Goal: Check status: Check status

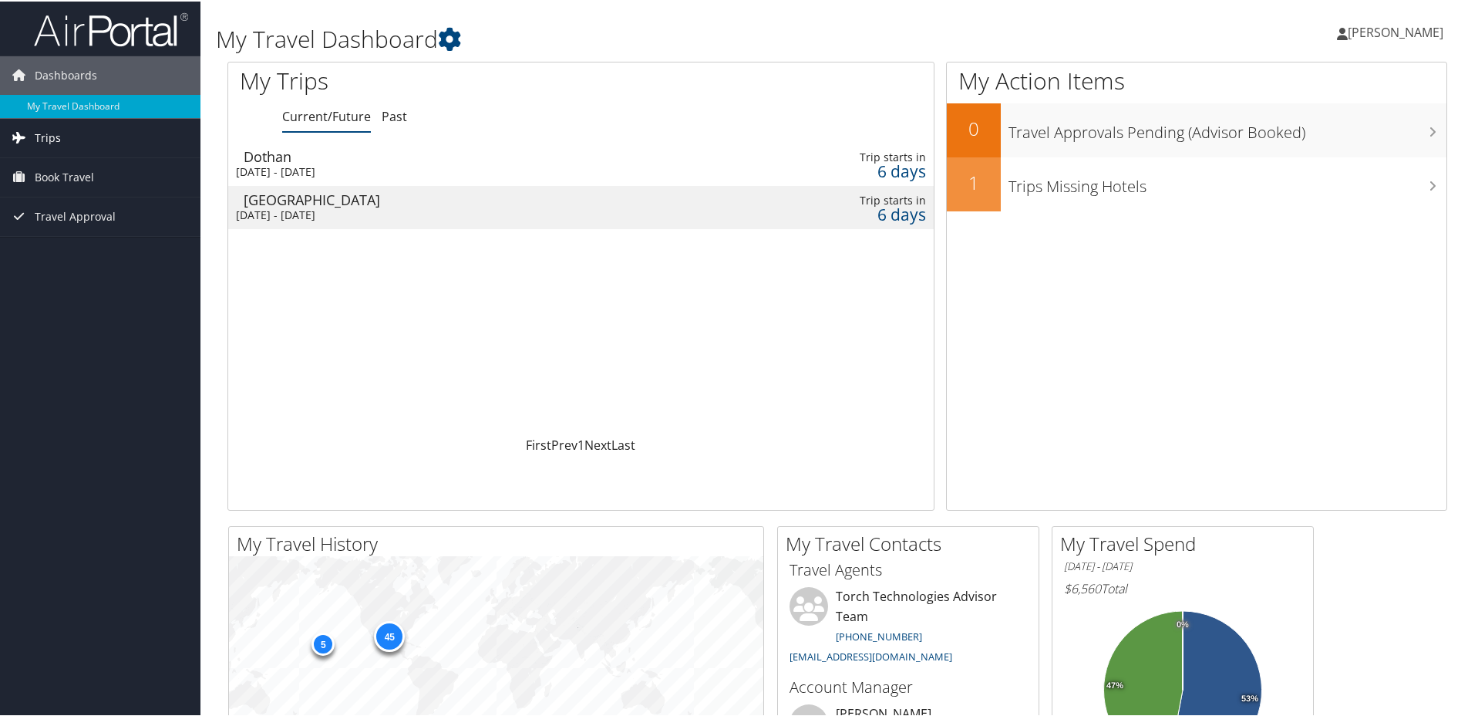
click at [53, 140] on span "Trips" at bounding box center [48, 136] width 26 height 39
click at [73, 172] on link "Current/Future Trips" at bounding box center [100, 167] width 201 height 23
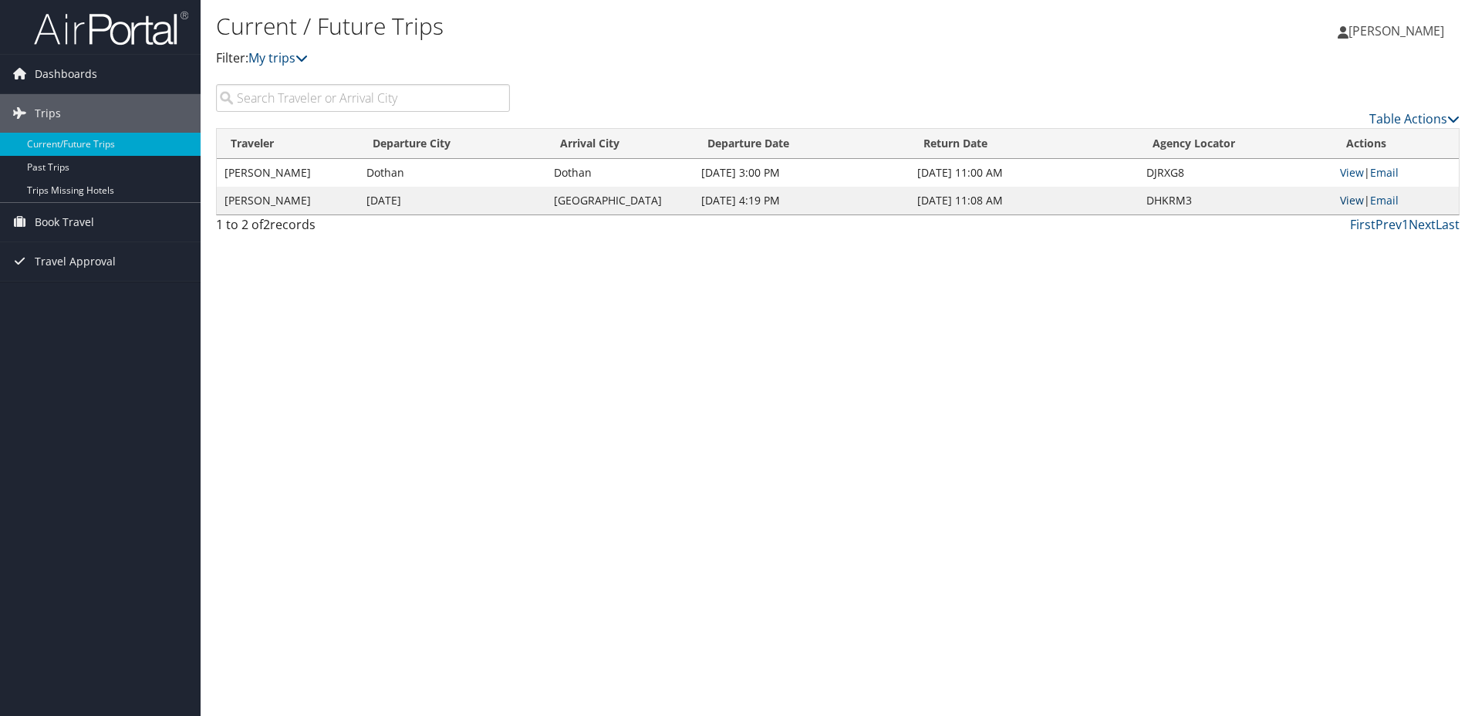
click at [1353, 199] on link "View" at bounding box center [1352, 200] width 24 height 15
click at [1353, 201] on link "View" at bounding box center [1352, 200] width 24 height 15
click at [40, 69] on span "Dashboards" at bounding box center [66, 74] width 62 height 39
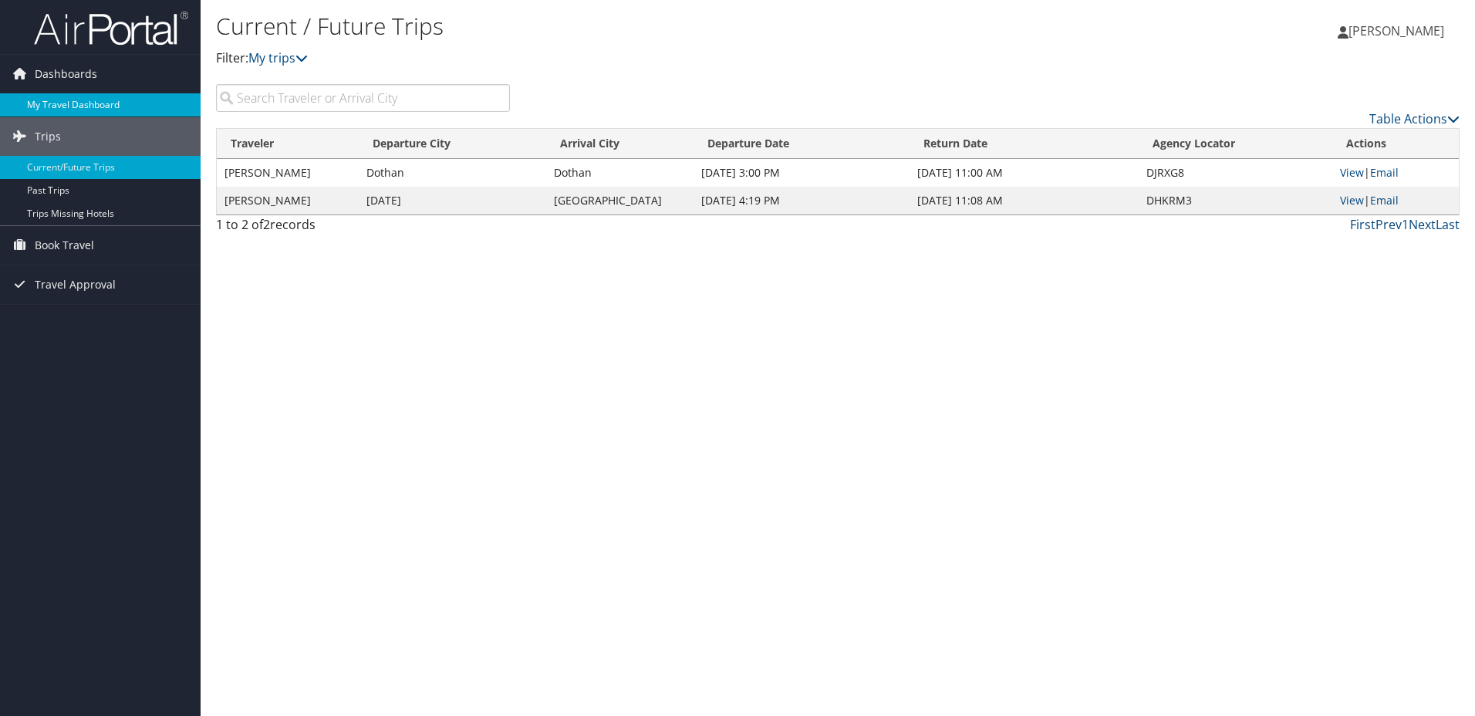
click at [64, 104] on link "My Travel Dashboard" at bounding box center [100, 104] width 201 height 23
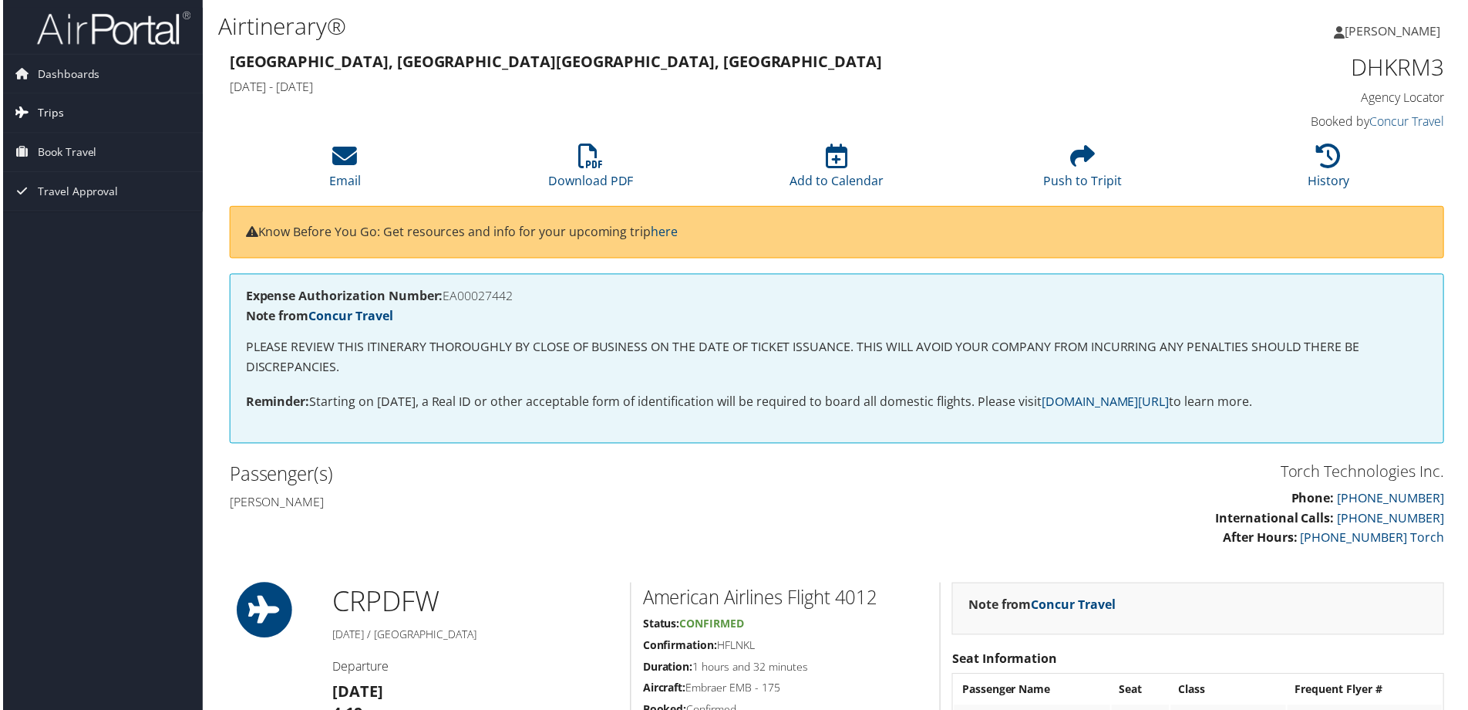
click at [25, 107] on icon at bounding box center [19, 112] width 23 height 23
click at [1240, 90] on h4 "Agency Locator" at bounding box center [1304, 97] width 288 height 17
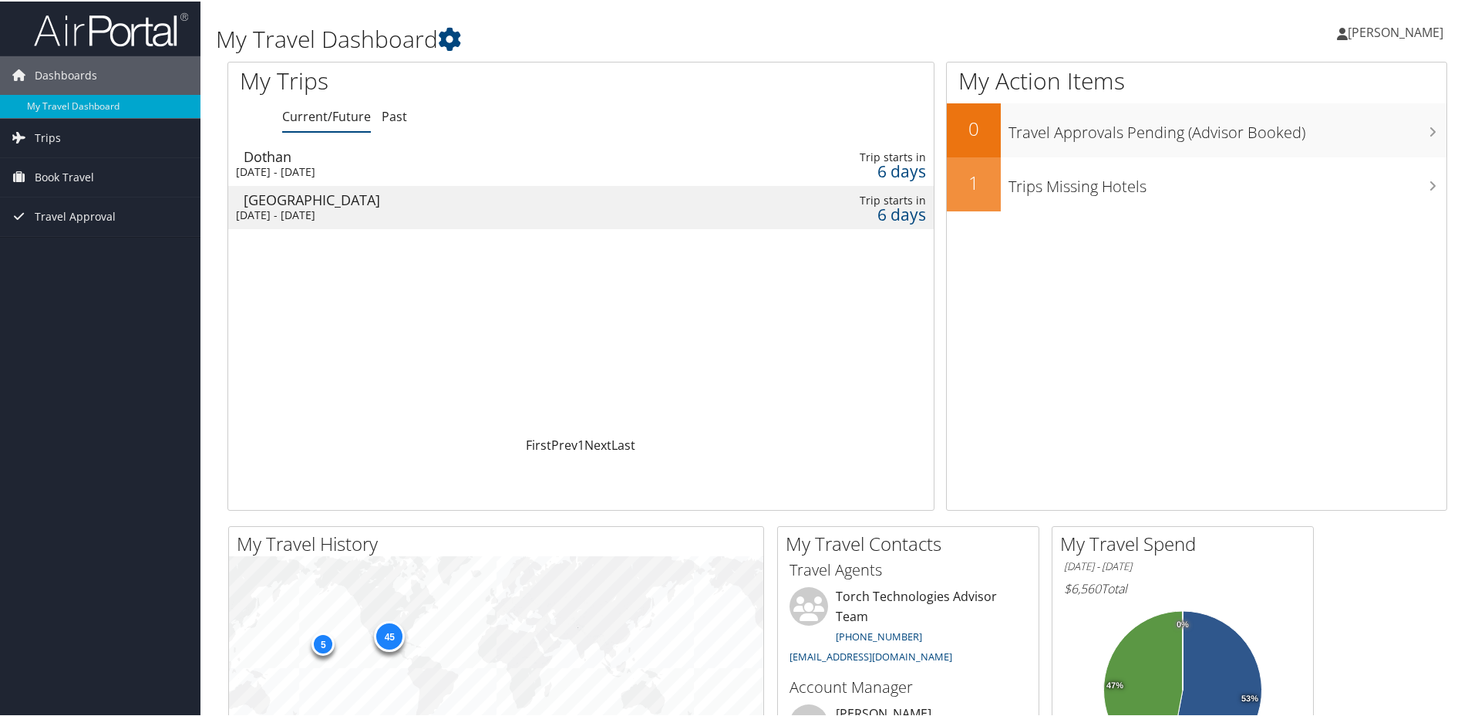
click at [856, 204] on div "Trip starts in" at bounding box center [846, 199] width 157 height 14
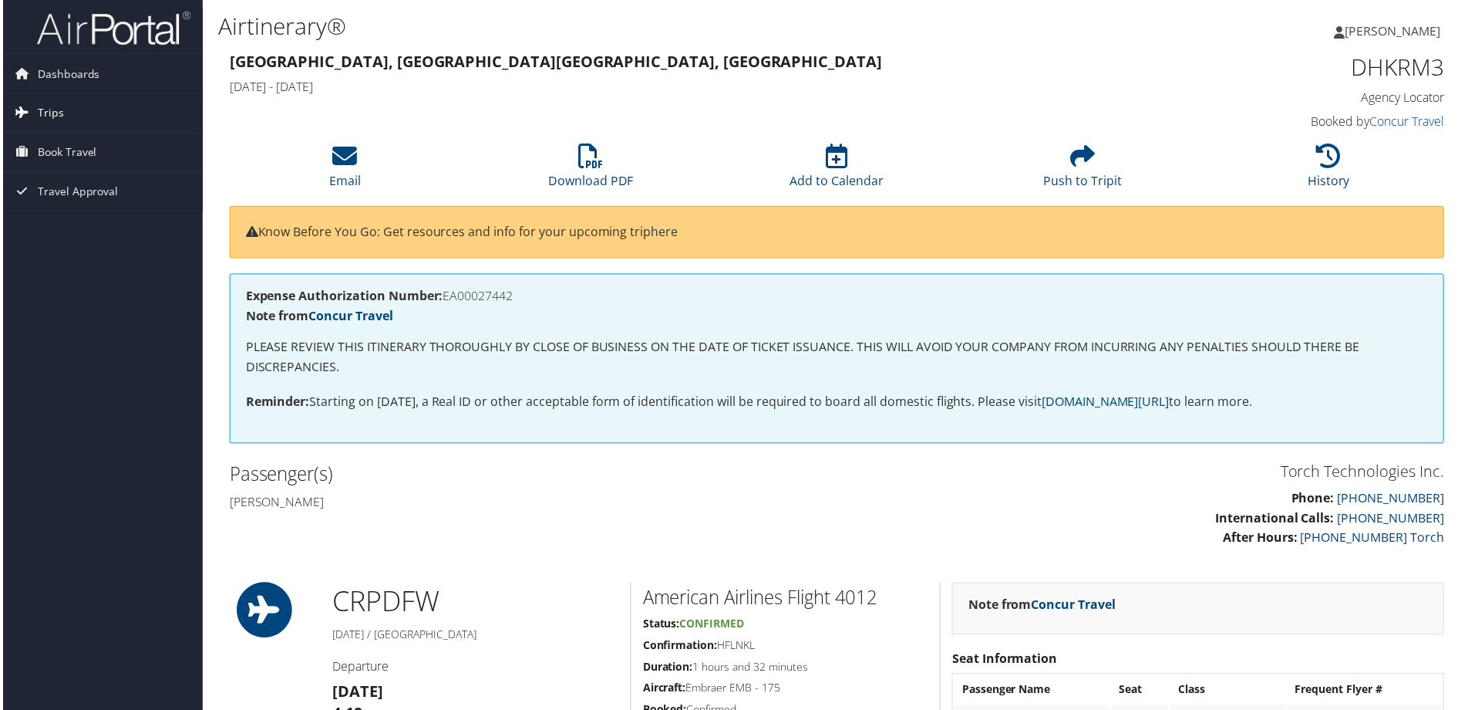
click at [61, 109] on link "Trips" at bounding box center [100, 113] width 201 height 39
click at [88, 139] on link "Current/Future Trips" at bounding box center [100, 144] width 201 height 23
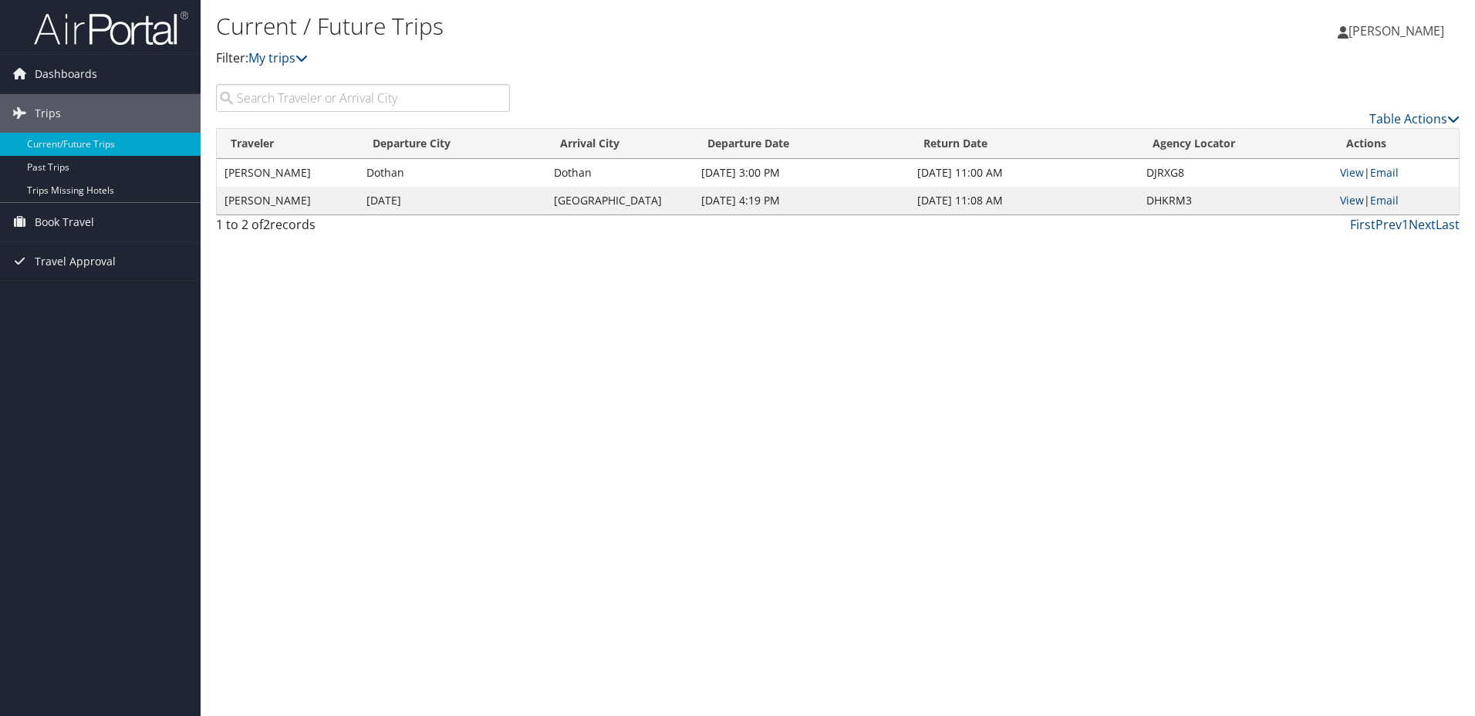
click at [842, 486] on div "Current / Future Trips Filter: My trips [PERSON_NAME] [PERSON_NAME] My Settings…" at bounding box center [838, 358] width 1274 height 716
click at [707, 62] on p "Filter: My trips" at bounding box center [630, 59] width 829 height 20
drag, startPoint x: 1140, startPoint y: 167, endPoint x: 1204, endPoint y: 172, distance: 64.2
click at [1204, 172] on td "DJRXG8" at bounding box center [1235, 173] width 194 height 28
drag, startPoint x: 1204, startPoint y: 172, endPoint x: 1176, endPoint y: 228, distance: 62.1
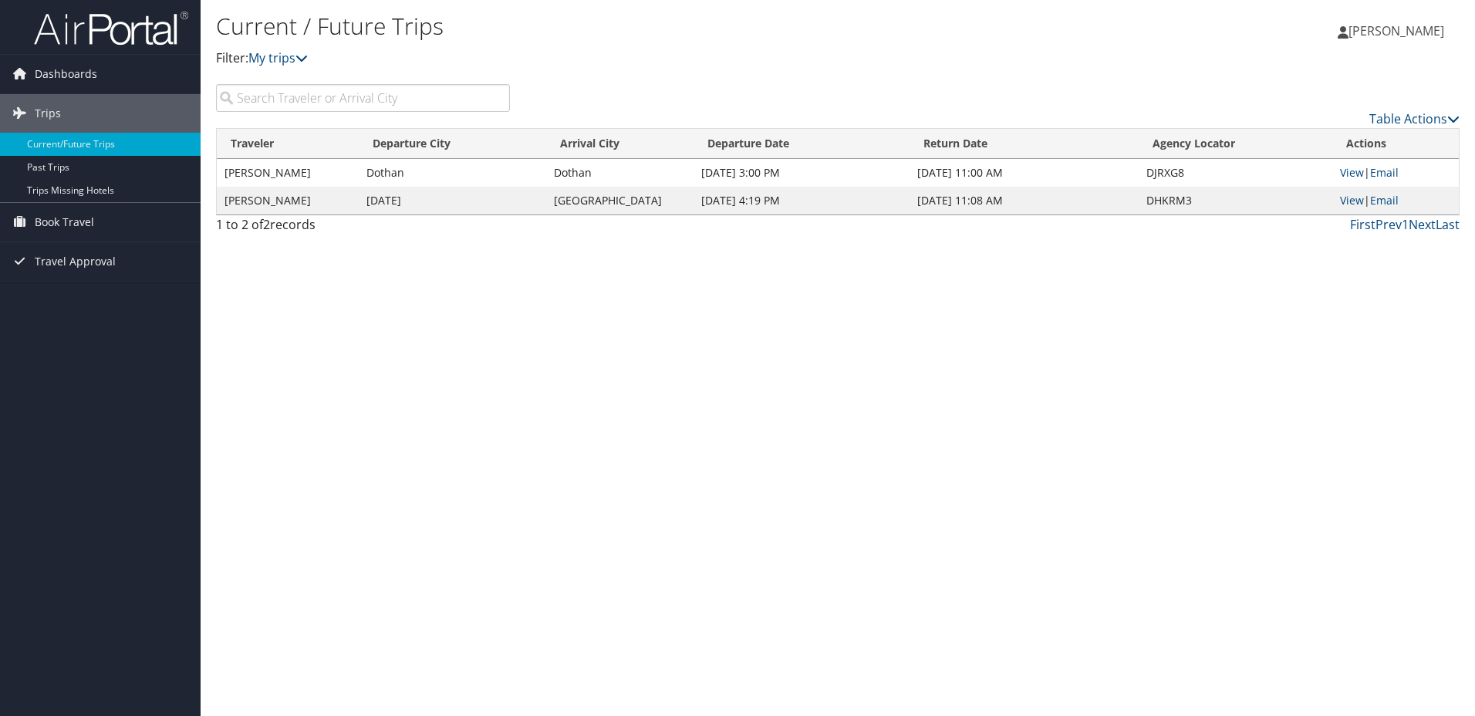
click at [1176, 228] on div "First Prev 1 Next Last" at bounding box center [996, 224] width 927 height 19
drag, startPoint x: 1145, startPoint y: 177, endPoint x: 1188, endPoint y: 178, distance: 42.4
click at [1188, 178] on td "DJRXG8" at bounding box center [1235, 173] width 194 height 28
drag, startPoint x: 1188, startPoint y: 178, endPoint x: 1146, endPoint y: 189, distance: 43.0
click at [1146, 189] on td "DHKRM3" at bounding box center [1235, 201] width 194 height 28
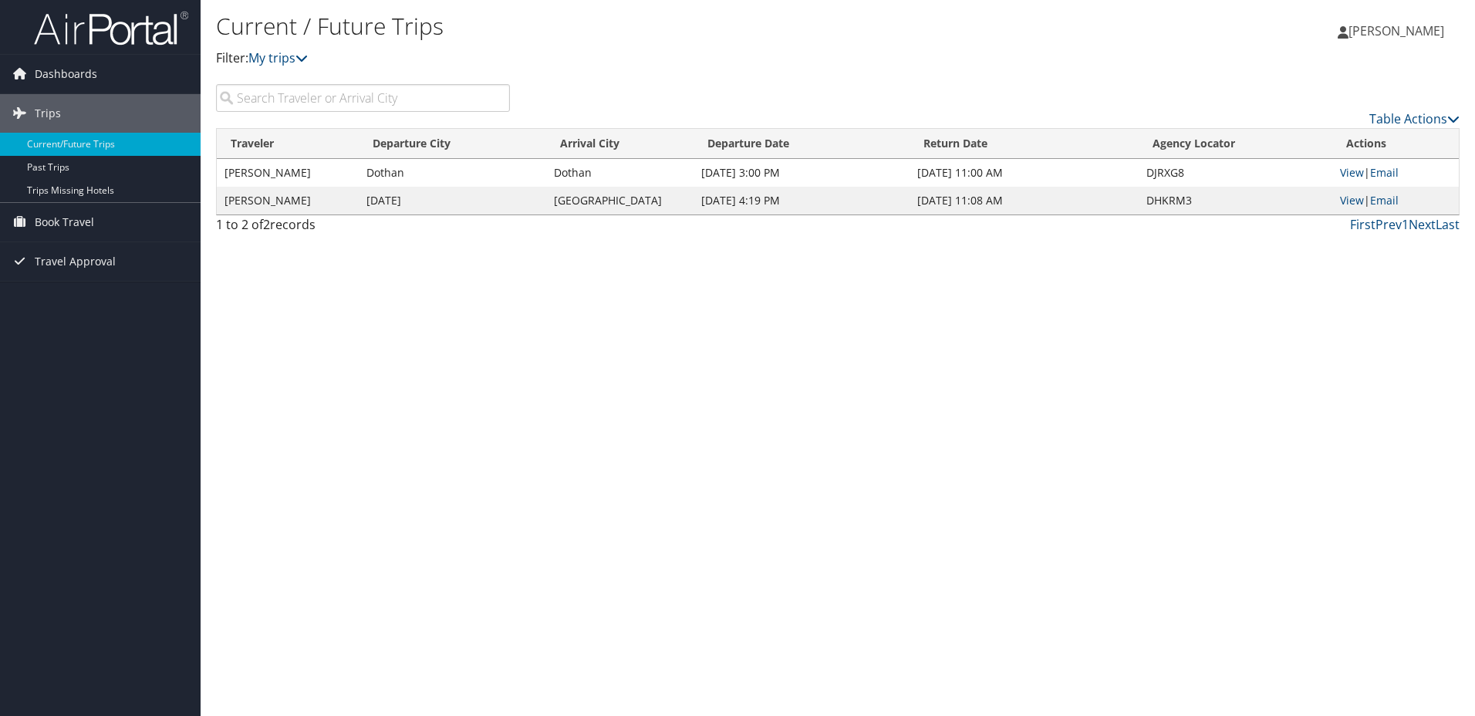
click at [1036, 366] on div "Current / Future Trips Filter: My trips Dylan Singh Dylan Singh My Settings Tra…" at bounding box center [838, 358] width 1274 height 716
click at [1350, 174] on link "View" at bounding box center [1352, 172] width 24 height 15
click at [966, 358] on div "Current / Future Trips Filter: My trips Dylan Singh Dylan Singh My Settings Tra…" at bounding box center [838, 358] width 1274 height 716
drag, startPoint x: 1138, startPoint y: 204, endPoint x: 1229, endPoint y: 209, distance: 90.3
click at [1229, 209] on td "DHKRM3" at bounding box center [1235, 201] width 194 height 28
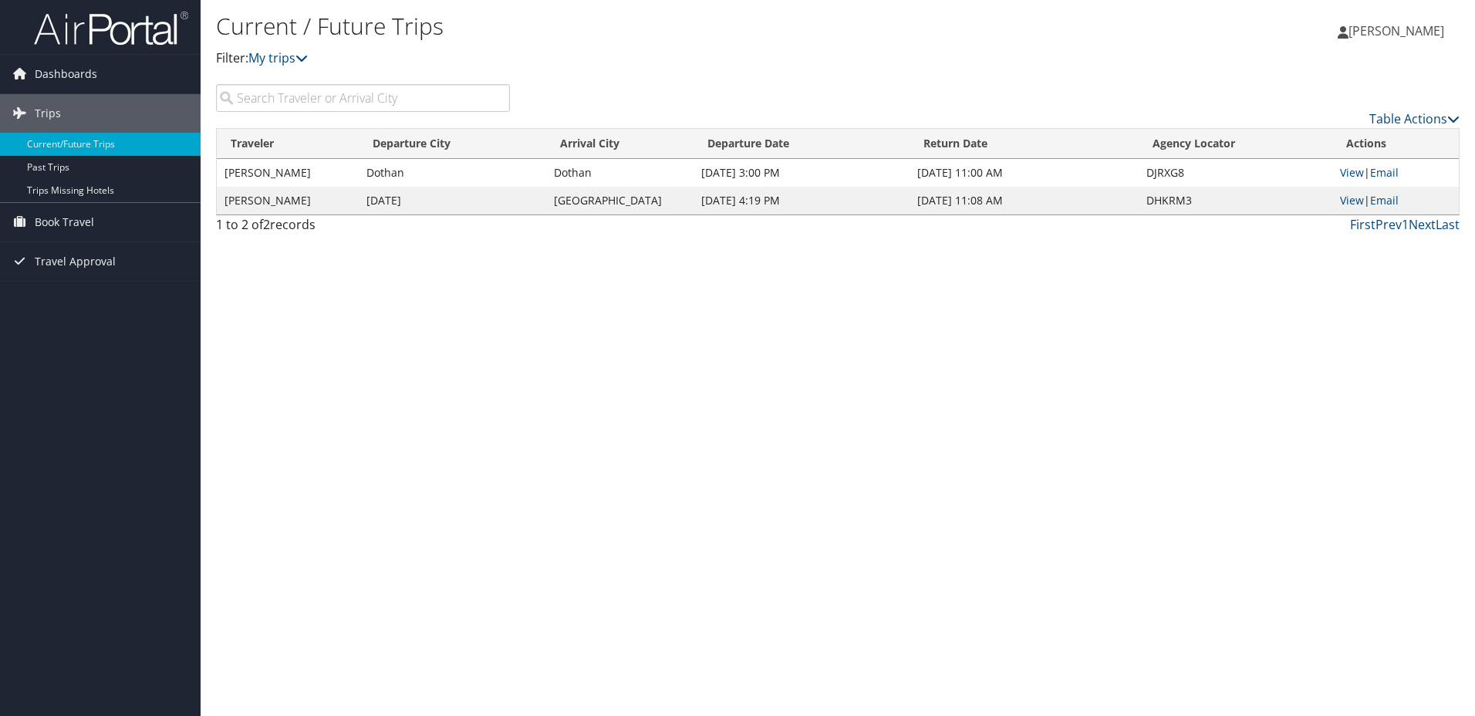
drag, startPoint x: 1229, startPoint y: 209, endPoint x: 1144, endPoint y: 296, distance: 121.6
click at [1144, 296] on div "Current / Future Trips Filter: My trips Dylan Singh Dylan Singh My Settings Tra…" at bounding box center [838, 358] width 1274 height 716
click at [1148, 173] on td "DJRXG8" at bounding box center [1235, 173] width 194 height 28
click at [437, 305] on div "Current / Future Trips Filter: My trips Dylan Singh Dylan Singh My Settings Tra…" at bounding box center [838, 358] width 1274 height 716
click at [654, 300] on div "Current / Future Trips Filter: My trips Dylan Singh Dylan Singh My Settings Tra…" at bounding box center [838, 358] width 1274 height 716
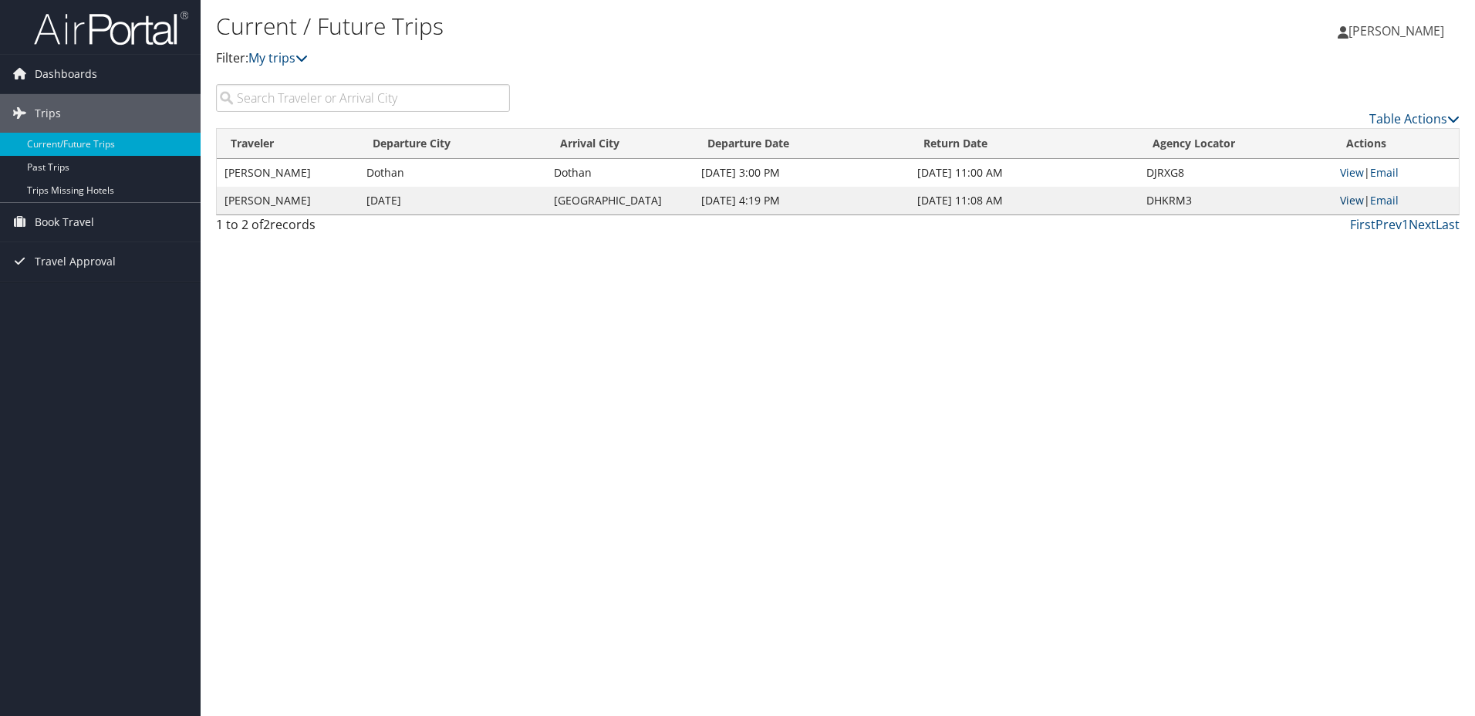
click at [1352, 202] on link "View" at bounding box center [1352, 200] width 24 height 15
click at [405, 490] on div "Current / Future Trips Filter: My trips Dylan Singh Dylan Singh My Settings Tra…" at bounding box center [838, 358] width 1274 height 716
click at [473, 268] on div "Current / Future Trips Filter: My trips Dylan Singh Dylan Singh My Settings Tra…" at bounding box center [838, 358] width 1274 height 716
click at [69, 144] on link "Current/Future Trips" at bounding box center [100, 144] width 201 height 23
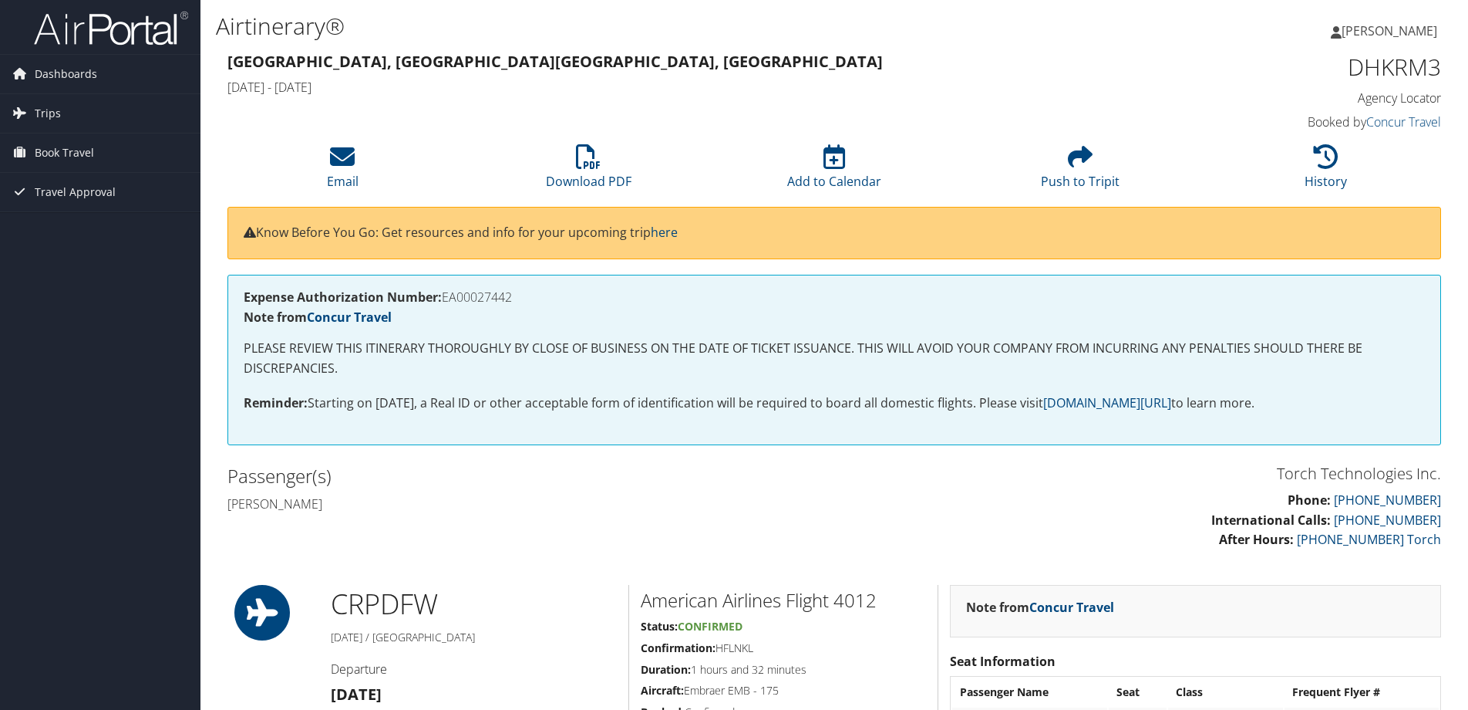
scroll to position [2748, 0]
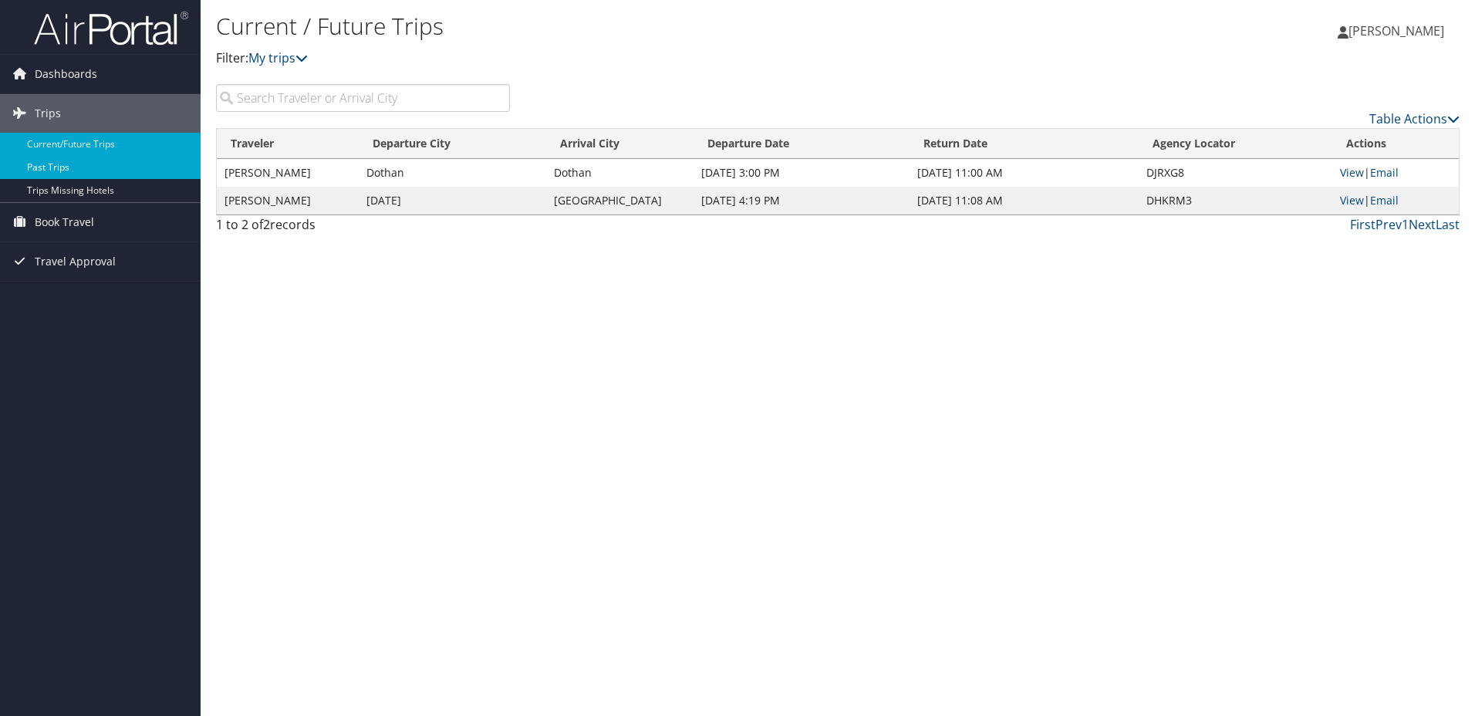
click at [99, 170] on link "Past Trips" at bounding box center [100, 167] width 201 height 23
